Goal: Complete application form

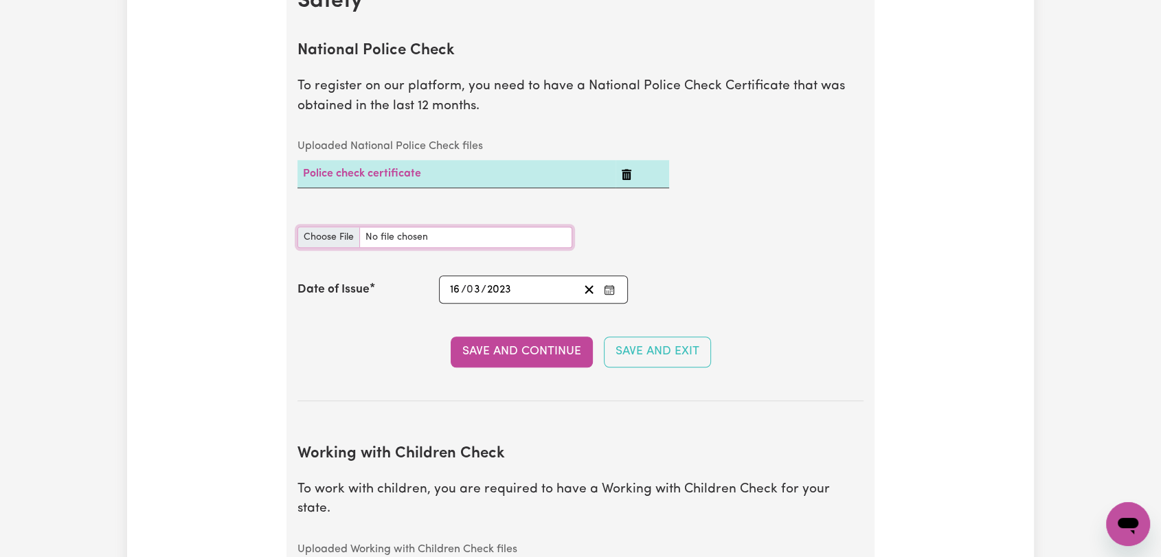
click at [350, 242] on input "National Police Check document" at bounding box center [435, 237] width 275 height 21
type input "C:\fakepath\[PERSON_NAME] Kapali - PC - [DATE].pdf"
click at [454, 288] on input "16" at bounding box center [455, 289] width 12 height 19
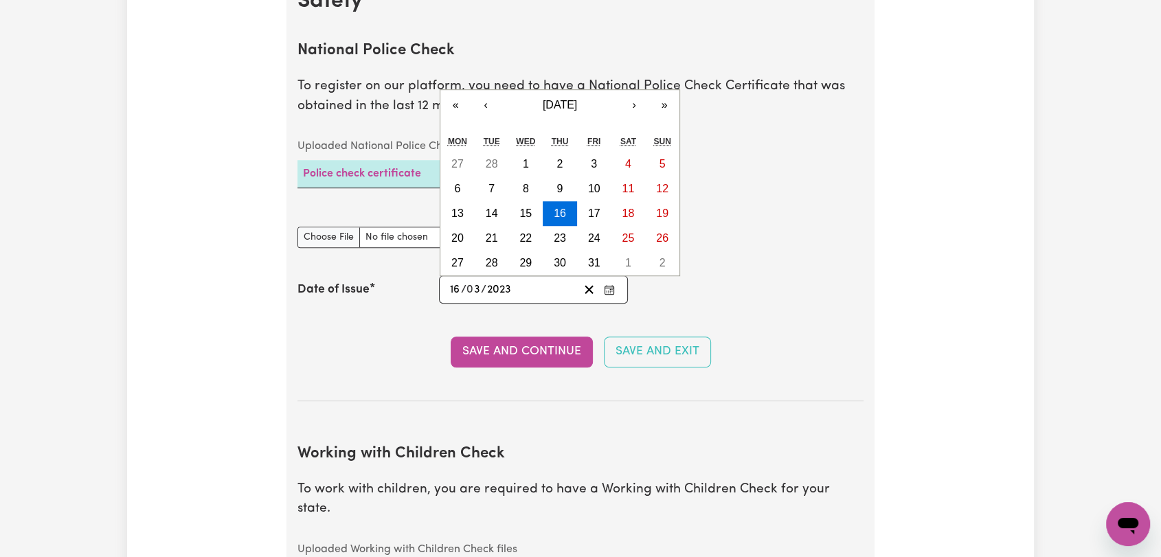
type input "[DATE]"
type input "1"
type input "[DATE]"
type input "12"
type input "0"
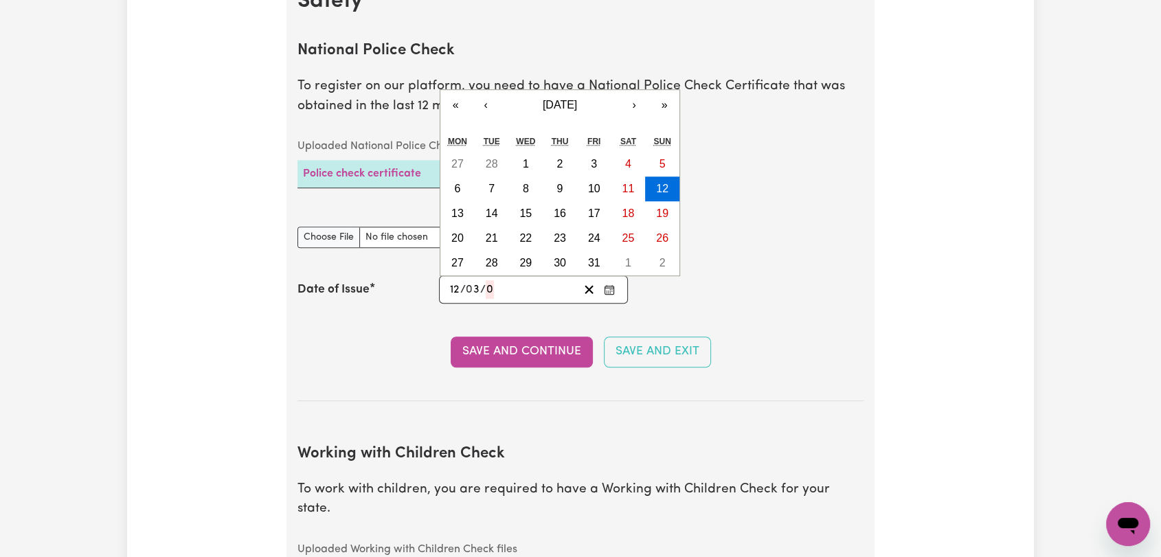
type input "0005-03-12"
type input "5"
type input "0052-03-12"
type input "52"
type input "0520-03-12"
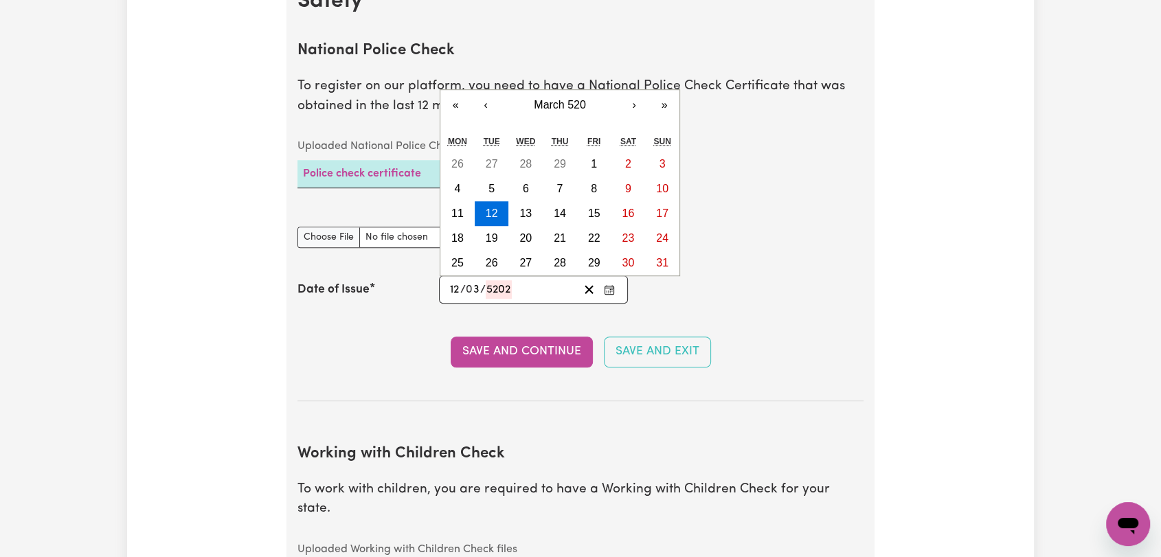
type input "520"
type input "0052-03-12"
type input "52"
type input "0005-03-12"
type input "5"
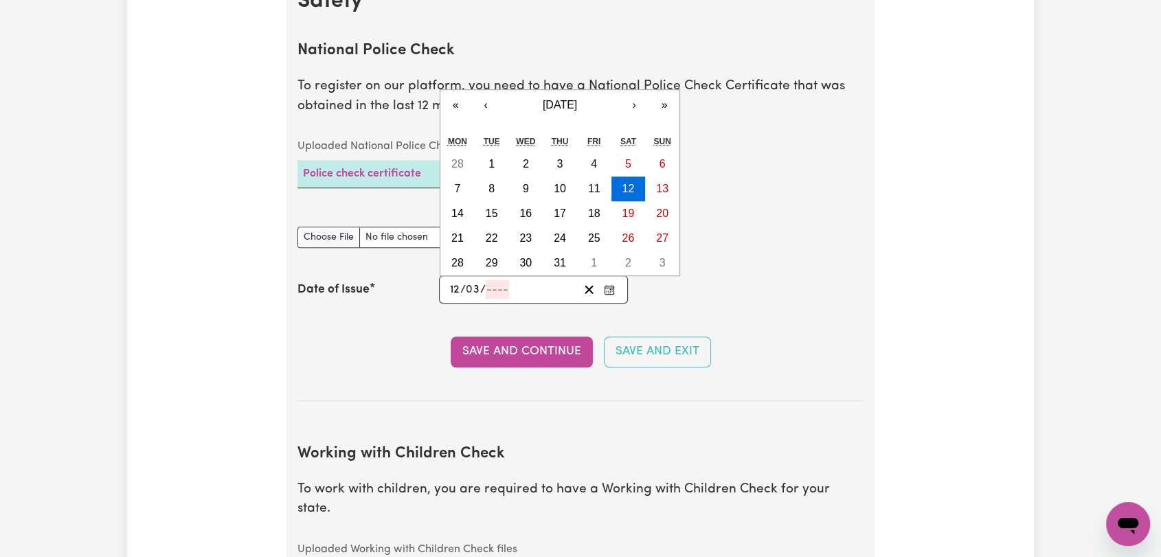
click at [454, 288] on input "12" at bounding box center [454, 289] width 11 height 19
type input "12"
type input "05"
type input "0052-03-12"
type input "52"
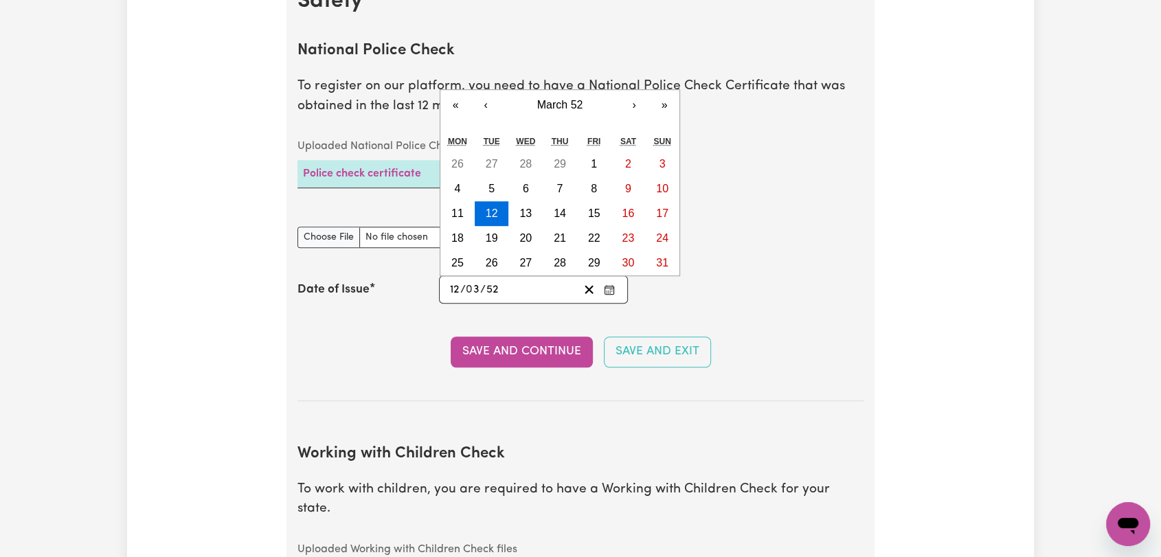
type input "0520-03-12"
type input "5202"
click at [464, 289] on span "/" at bounding box center [462, 290] width 5 height 12
click at [469, 288] on input "3" at bounding box center [474, 289] width 14 height 19
type input "5"
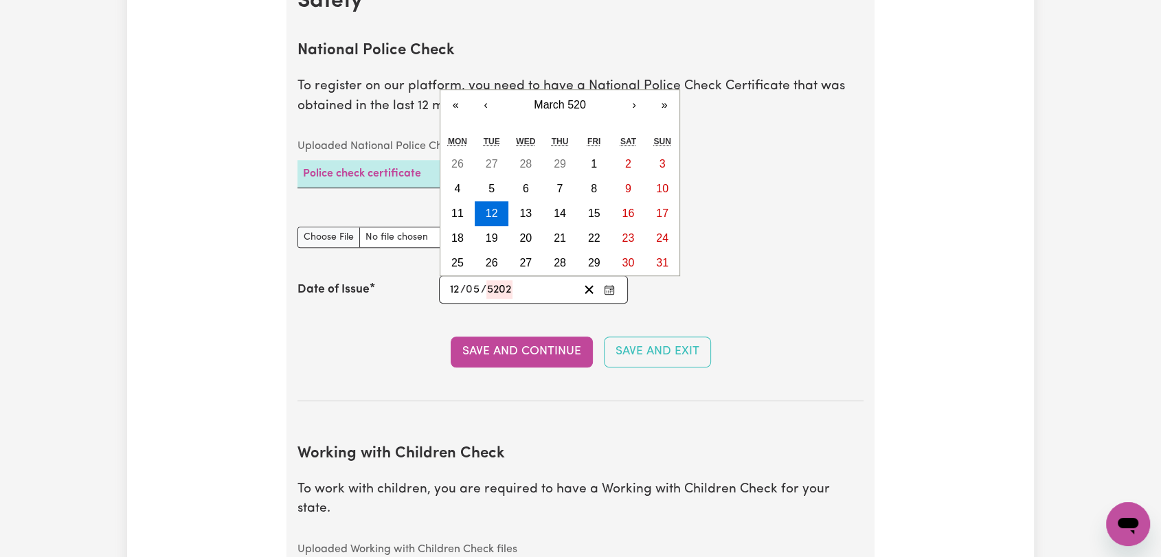
type input "0002-05-12"
type input "2"
type input "0020-05-12"
type input "20"
type input "0202-05-12"
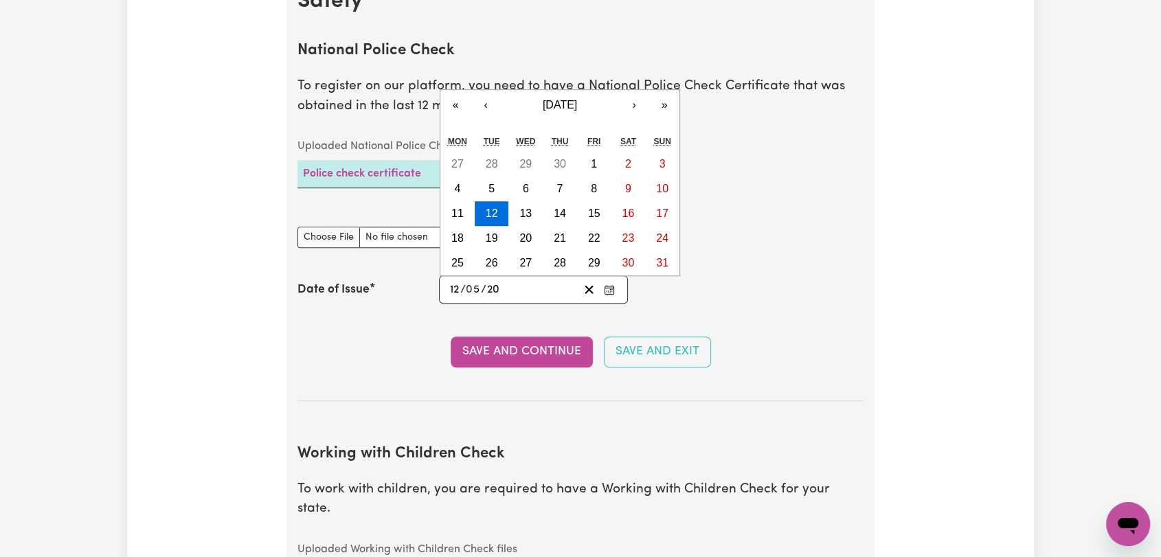
type input "202"
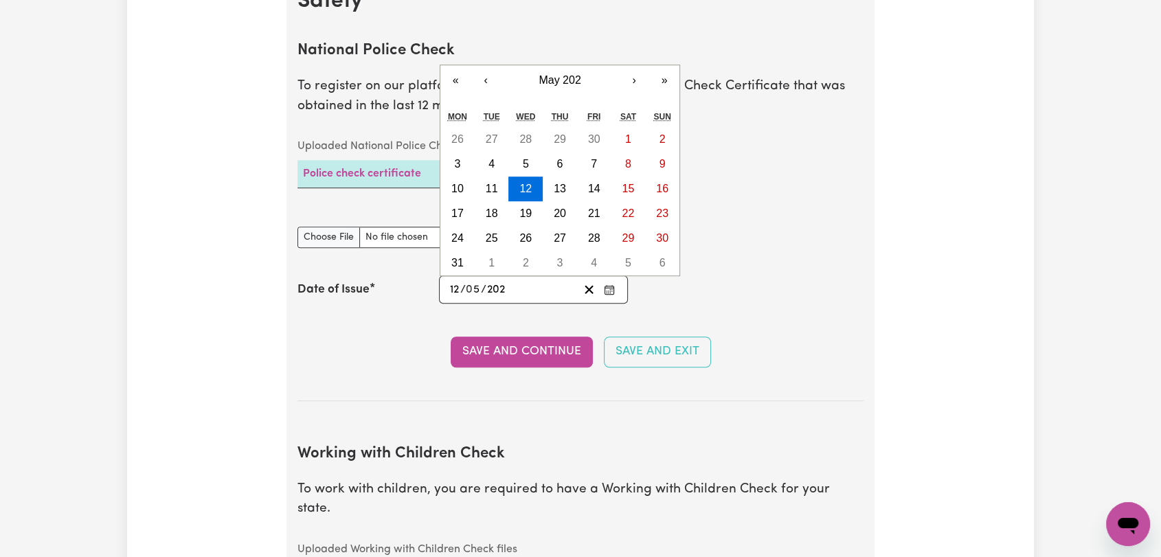
type input "[DATE]"
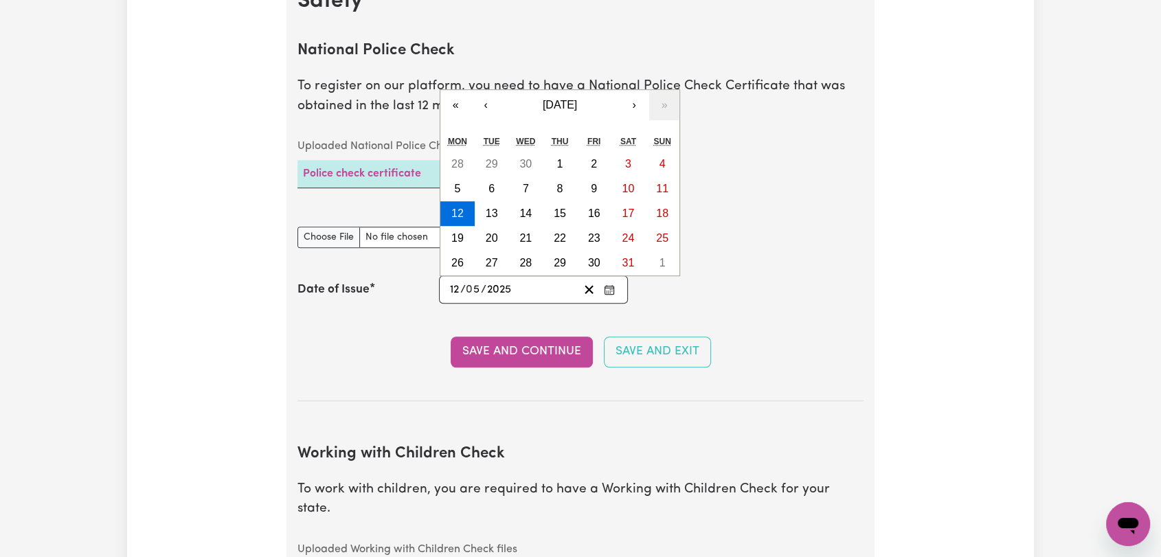
type input "2025"
click at [460, 208] on button "12" at bounding box center [457, 213] width 34 height 25
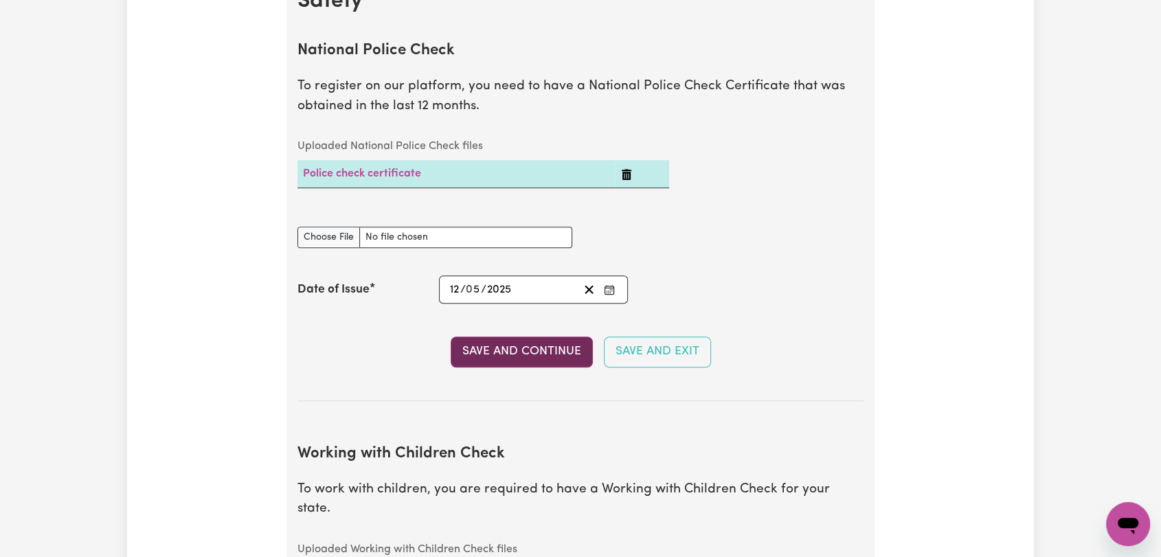
click at [548, 358] on button "Save and Continue" at bounding box center [522, 352] width 142 height 30
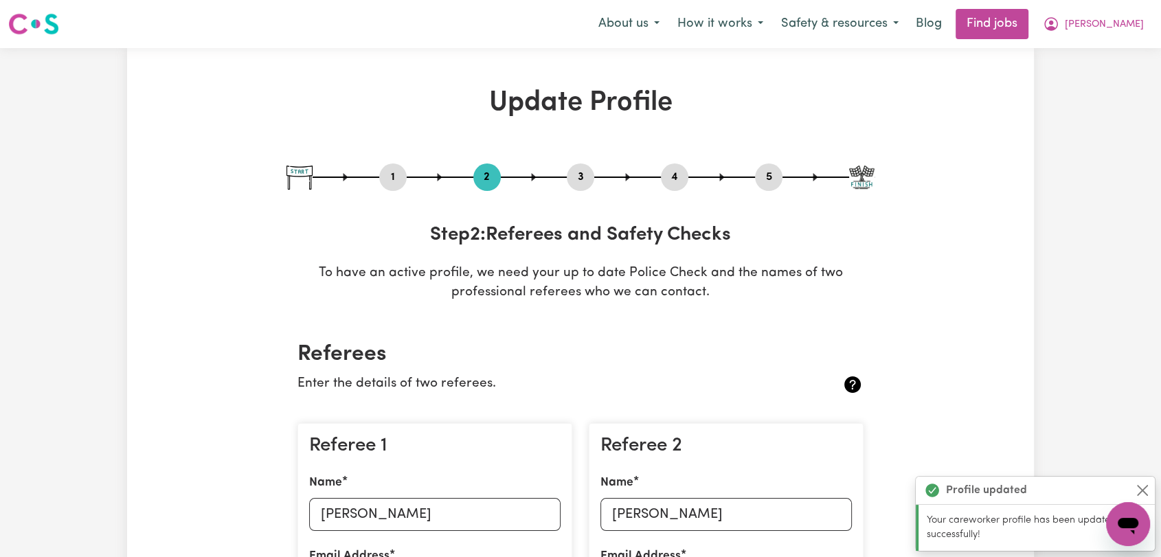
click at [578, 173] on button "3" at bounding box center [580, 177] width 27 height 18
select select "2023"
select select "2025"
select select "2023"
select select "2024"
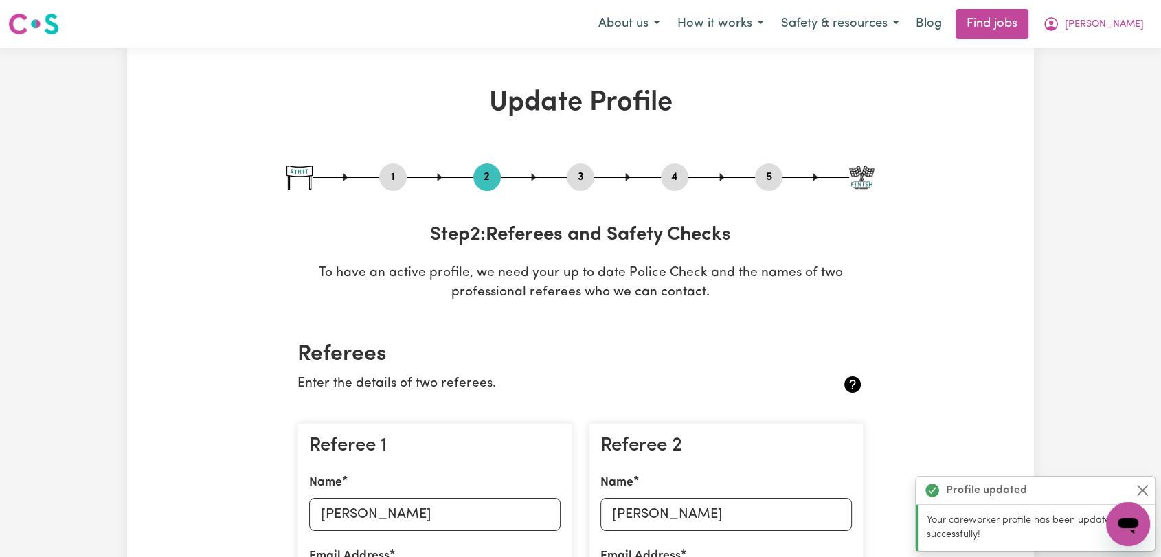
select select "2023"
select select "2024"
select select "Certificate III (Individual Support)"
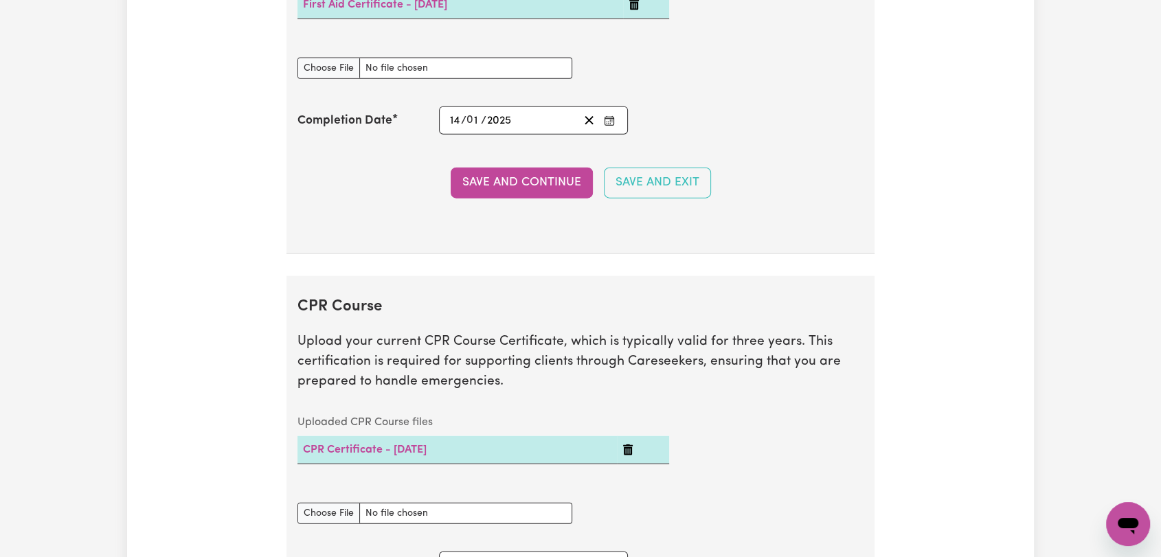
scroll to position [3741, 0]
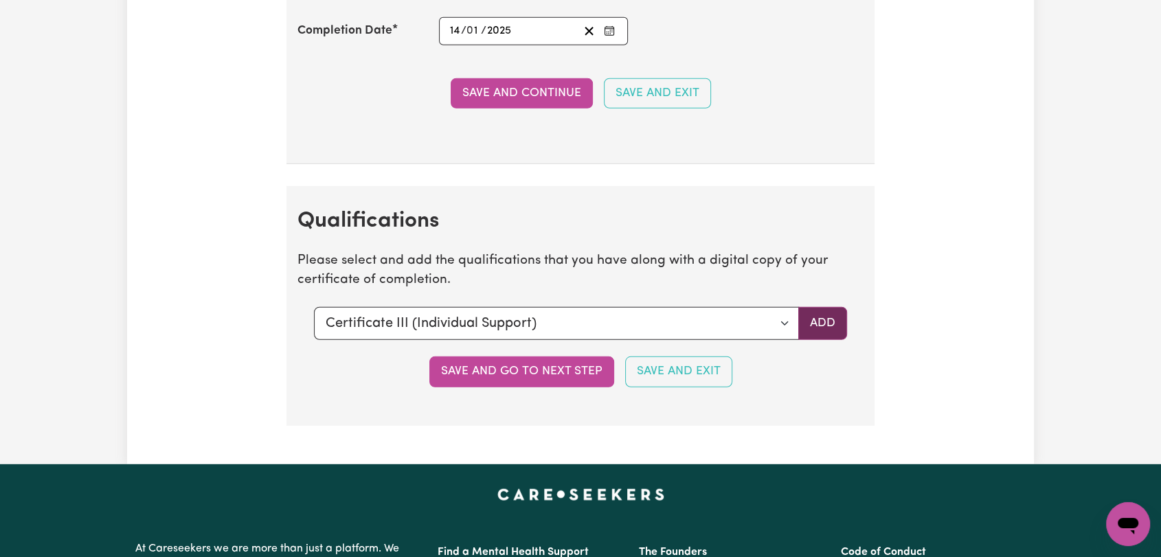
click at [821, 314] on button "Add" at bounding box center [822, 323] width 49 height 33
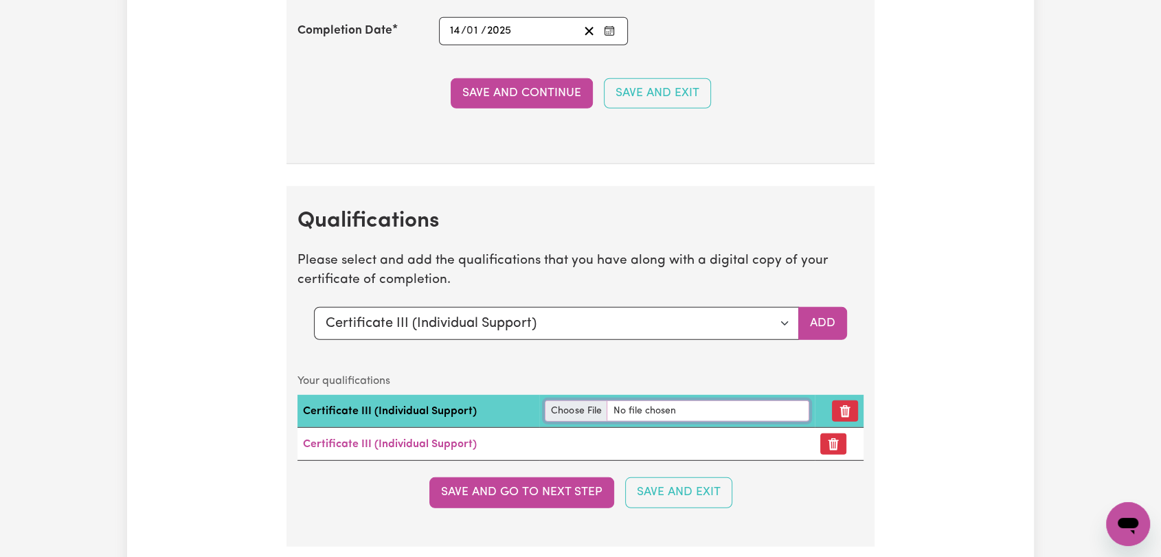
click at [566, 405] on input "file" at bounding box center [677, 411] width 265 height 21
type input "C:\fakepath\[PERSON_NAME] Kapali - Certificate III Individual Support --.pdf"
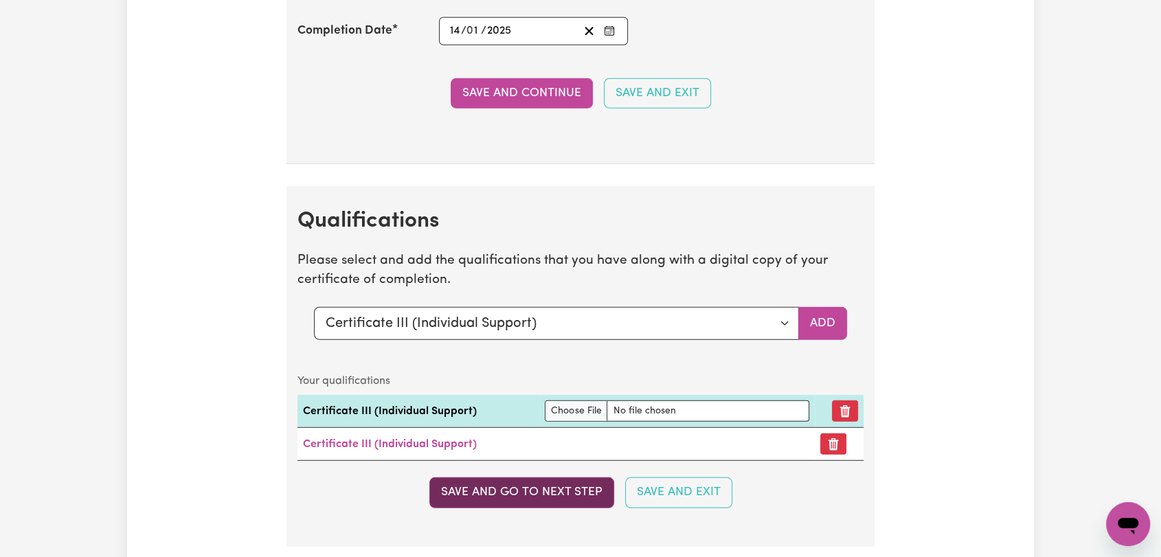
click at [557, 487] on button "Save and go to next step" at bounding box center [521, 493] width 185 height 30
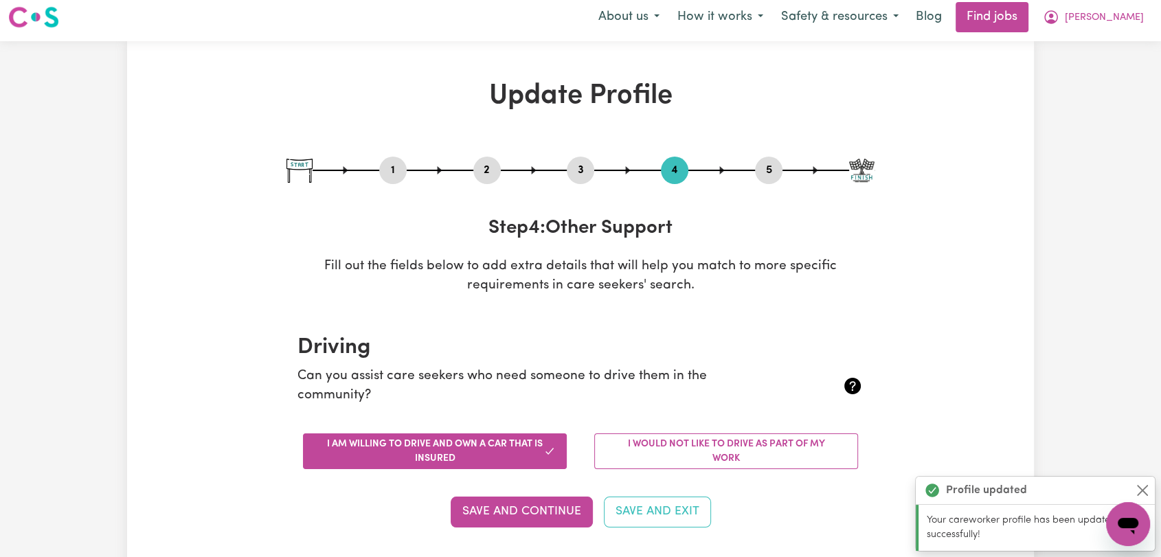
scroll to position [0, 0]
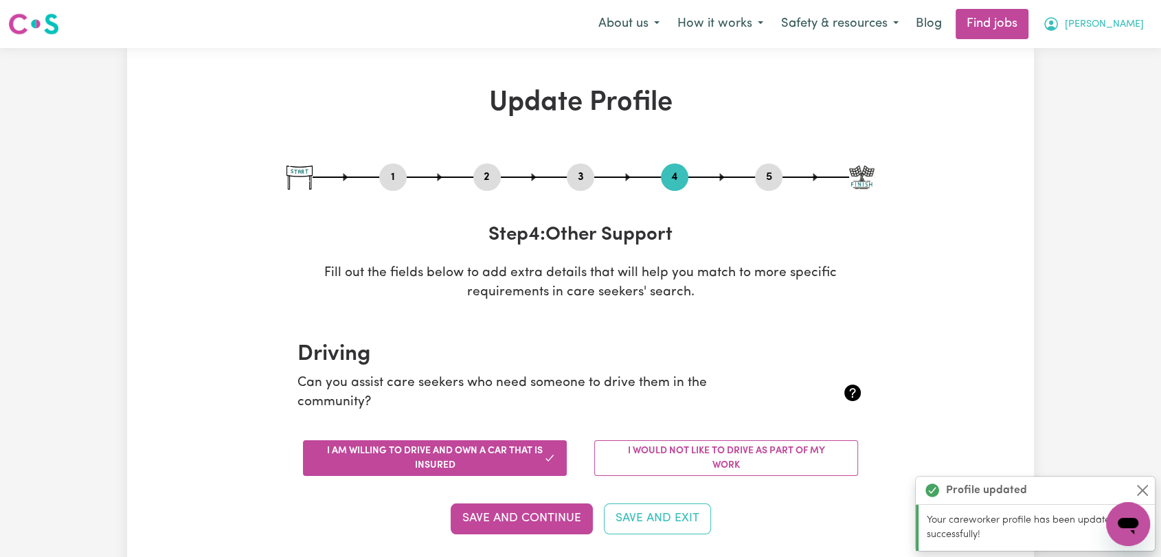
click at [1123, 27] on span "[PERSON_NAME]" at bounding box center [1104, 24] width 79 height 15
click at [1114, 80] on link "My Dashboard" at bounding box center [1098, 79] width 109 height 26
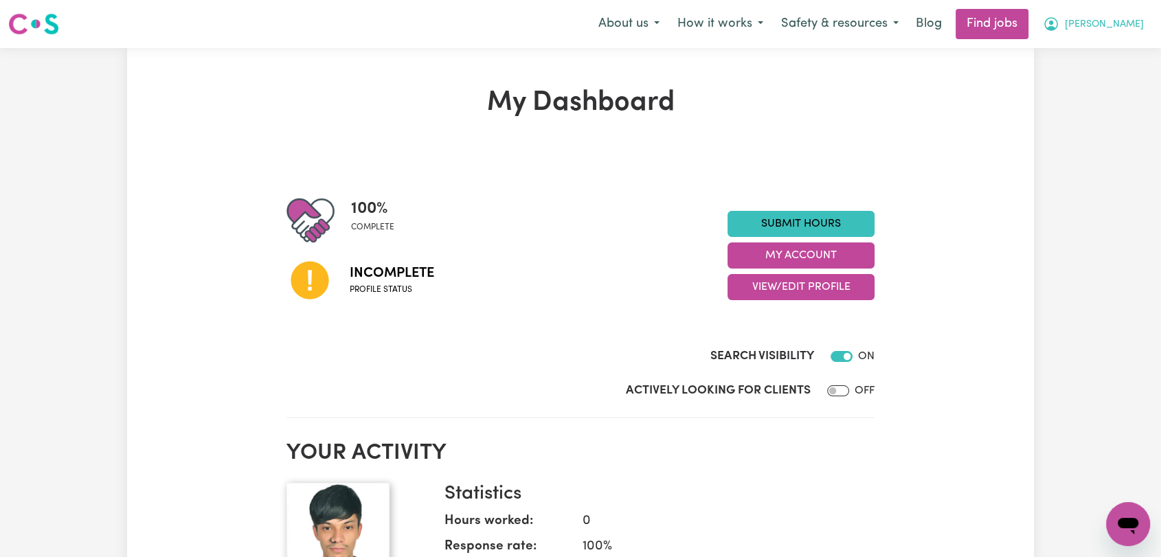
click at [1136, 27] on span "[PERSON_NAME]" at bounding box center [1104, 24] width 79 height 15
click at [1105, 97] on link "Logout" at bounding box center [1098, 105] width 109 height 26
